Goal: Information Seeking & Learning: Find specific page/section

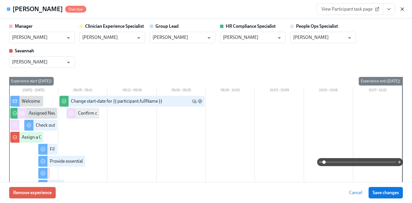
click at [401, 9] on icon "button" at bounding box center [401, 9] width 3 height 3
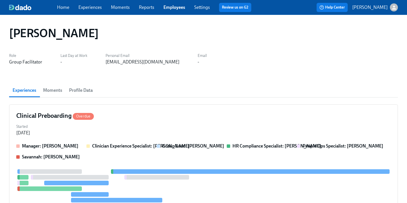
click at [176, 7] on link "Employees" at bounding box center [175, 7] width 22 height 5
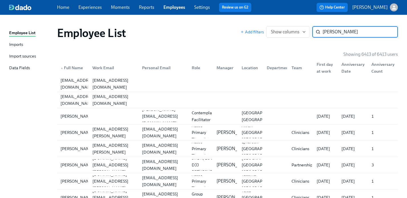
type input "[PERSON_NAME]"
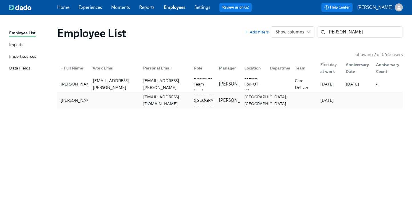
click at [245, 100] on div "[GEOGRAPHIC_DATA], [GEOGRAPHIC_DATA]" at bounding box center [266, 100] width 48 height 14
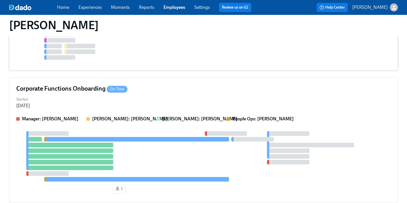
scroll to position [263, 0]
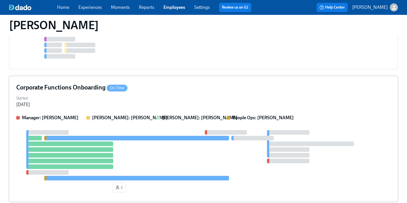
click at [230, 94] on div "Corporate Functions Onboarding On Time Started [DATE] Manager: [PERSON_NAME]: […" at bounding box center [203, 139] width 389 height 126
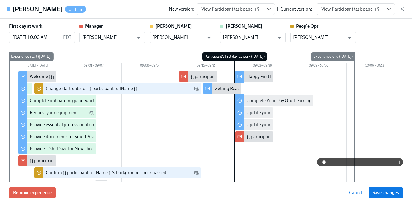
click at [388, 9] on icon "View task page" at bounding box center [389, 9] width 6 height 6
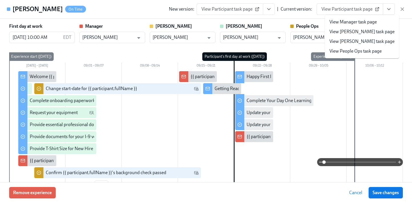
click at [362, 51] on link "View People Ops task page" at bounding box center [355, 51] width 52 height 6
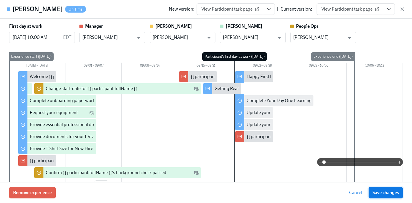
click at [383, 189] on button "Save changes" at bounding box center [385, 192] width 34 height 11
click at [401, 9] on icon "button" at bounding box center [402, 9] width 6 height 6
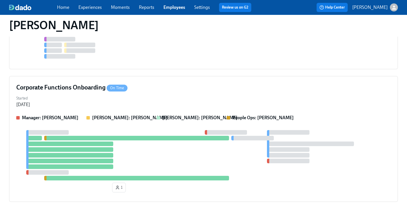
click at [177, 8] on link "Employees" at bounding box center [175, 7] width 22 height 5
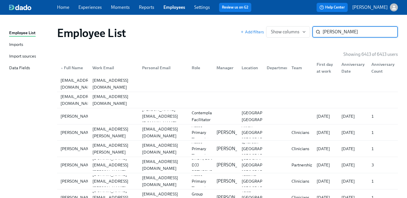
type input "[PERSON_NAME]"
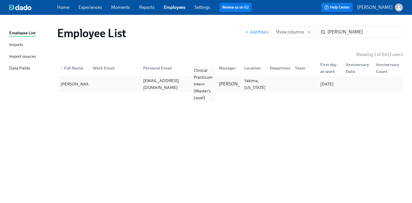
click at [202, 81] on div "Clinical Practicum Intern (Master's Level)" at bounding box center [202, 84] width 23 height 34
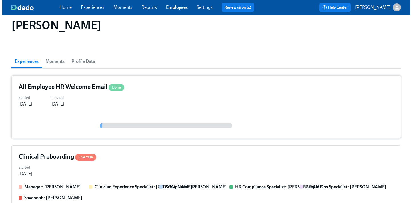
scroll to position [86, 0]
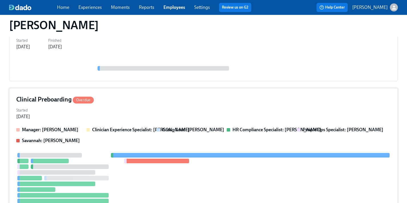
click at [173, 110] on div "Started [DATE]" at bounding box center [203, 113] width 375 height 14
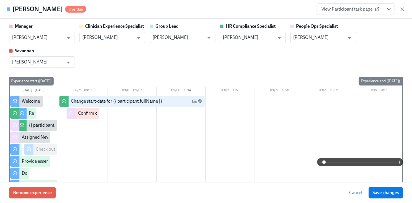
click at [390, 11] on icon "View task page" at bounding box center [389, 9] width 6 height 6
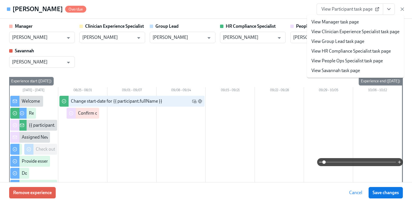
click at [370, 59] on link "View People Ops Specialist task page" at bounding box center [346, 61] width 71 height 6
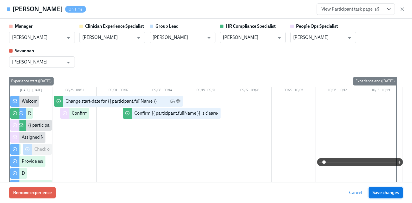
click at [380, 188] on button "Save changes" at bounding box center [385, 192] width 34 height 11
